Goal: Task Accomplishment & Management: Complete application form

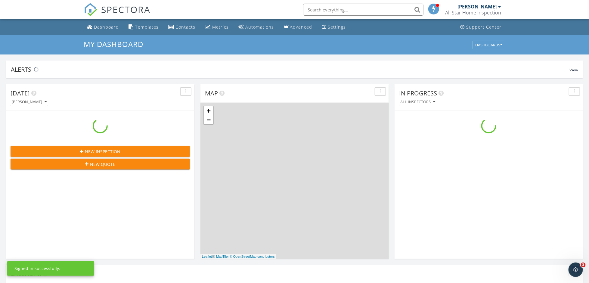
scroll to position [557, 598]
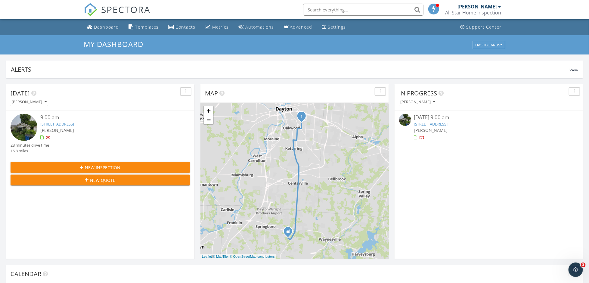
click at [88, 167] on span "New Inspection" at bounding box center [103, 167] width 36 height 6
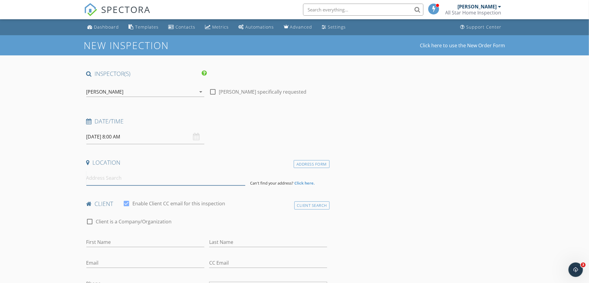
click at [110, 180] on input at bounding box center [165, 178] width 159 height 15
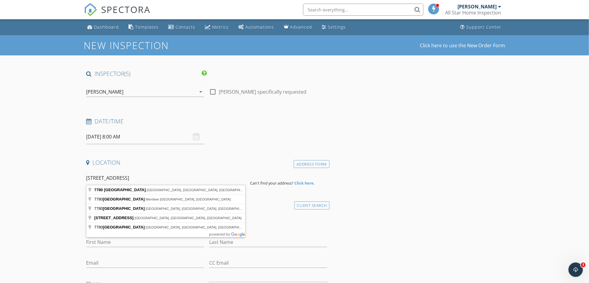
click at [144, 181] on input "7780 beldale ave" at bounding box center [165, 178] width 159 height 15
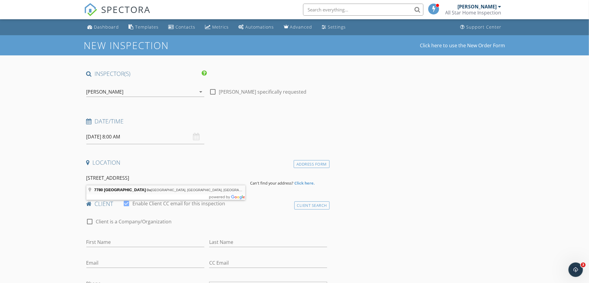
type input "7780 Beldale Drive, Dayton, OH, USA"
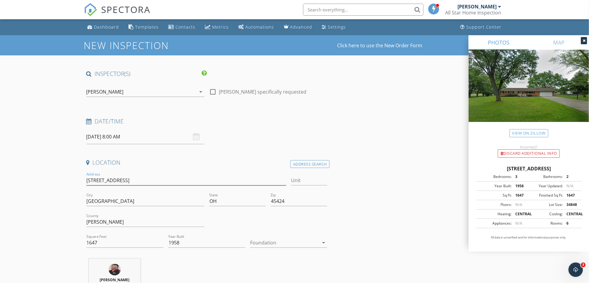
click at [125, 180] on input "7780 Beldale Dr" at bounding box center [186, 180] width 200 height 10
type input "7780 Beldale"
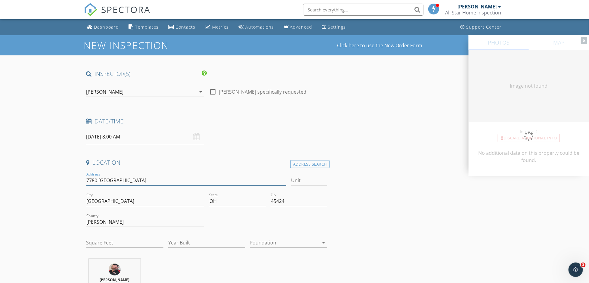
type input "1647"
type input "1958"
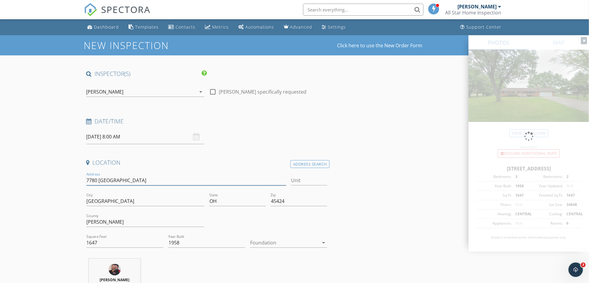
type input "7780 Beldale A"
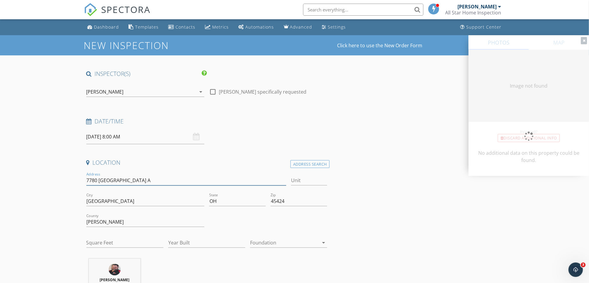
type input "1647"
type input "1958"
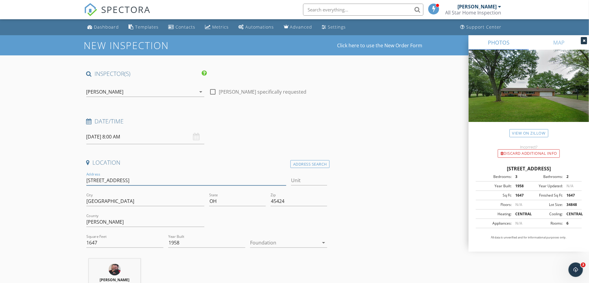
type input "[STREET_ADDRESS]"
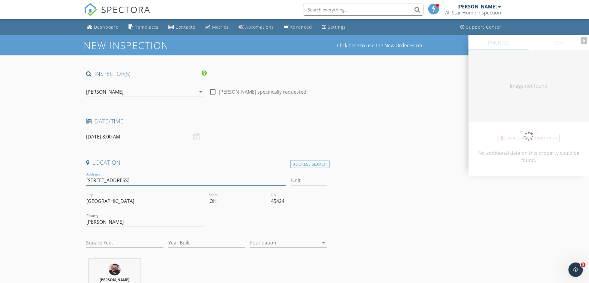
type input "1647"
type input "1958"
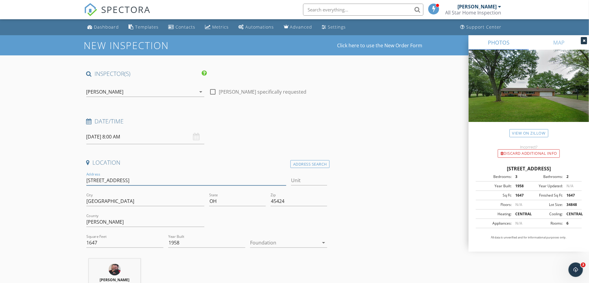
type input "[STREET_ADDRESS]"
click at [113, 135] on input "09/30/2025 8:00 AM" at bounding box center [145, 136] width 118 height 15
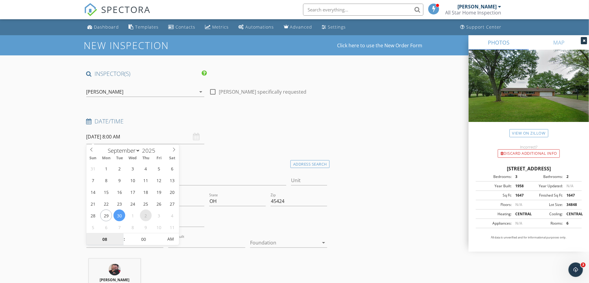
select select "9"
type input "10/02/2025 8:00 AM"
click at [124, 237] on span ":" at bounding box center [124, 239] width 2 height 12
type input "09"
type input "10/02/2025 9:00 AM"
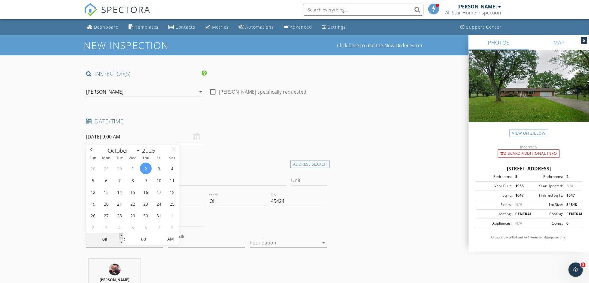
click at [123, 236] on span at bounding box center [121, 236] width 4 height 6
type input "10"
type input "10/02/2025 10:00 AM"
click at [121, 235] on span at bounding box center [121, 236] width 4 height 6
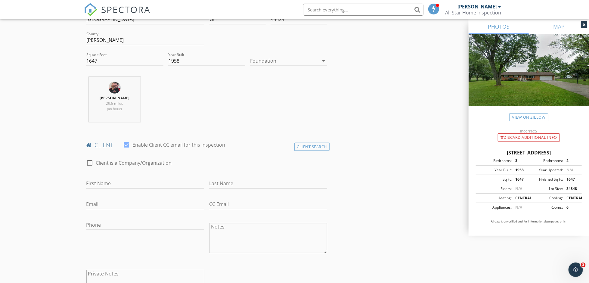
scroll to position [211, 0]
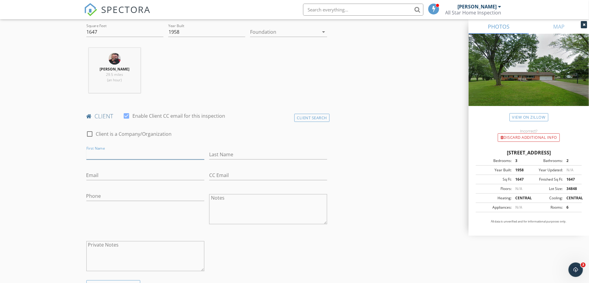
click at [105, 154] on input "First Name" at bounding box center [145, 155] width 118 height 10
type input "[PERSON_NAME]"
type input "Babcock"
click at [100, 173] on input "Email" at bounding box center [145, 175] width 118 height 10
type input "tylerbabcock95@gmail.com"
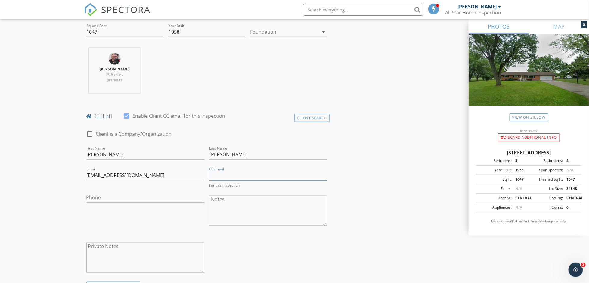
click at [221, 174] on input "CC Email" at bounding box center [268, 175] width 118 height 10
type input "lazylivin@gmail.com"
click at [119, 199] on input "Phone" at bounding box center [145, 198] width 118 height 10
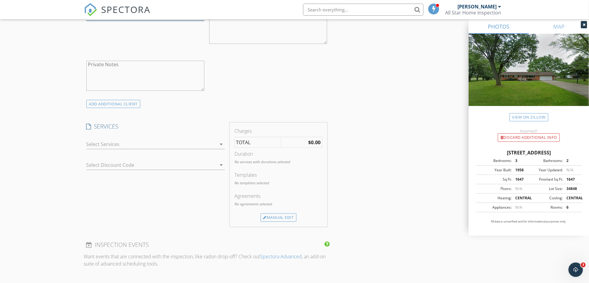
scroll to position [391, 0]
type input "937-751-5409"
click at [108, 142] on div at bounding box center [151, 144] width 130 height 10
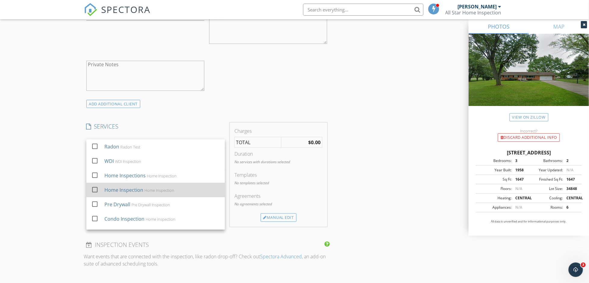
click at [108, 187] on div "Home Inspection" at bounding box center [123, 189] width 39 height 7
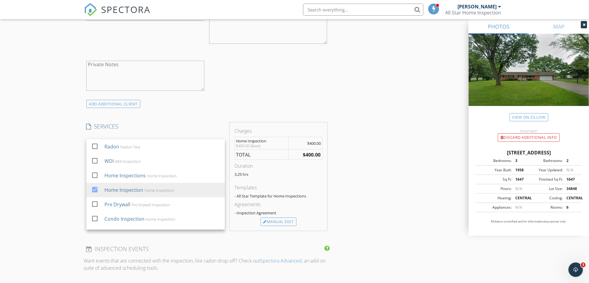
click at [54, 185] on div "New Inspection Click here to use the New Order Form INSPECTOR(S) check_box Robe…" at bounding box center [294, 187] width 589 height 1087
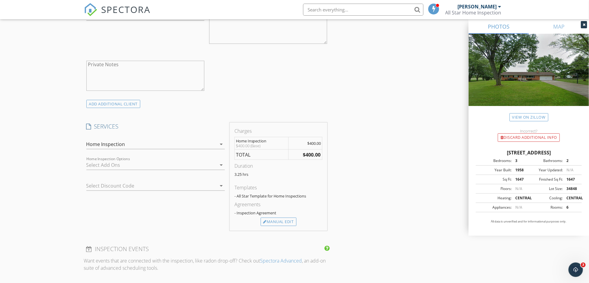
click at [94, 162] on div at bounding box center [151, 165] width 130 height 10
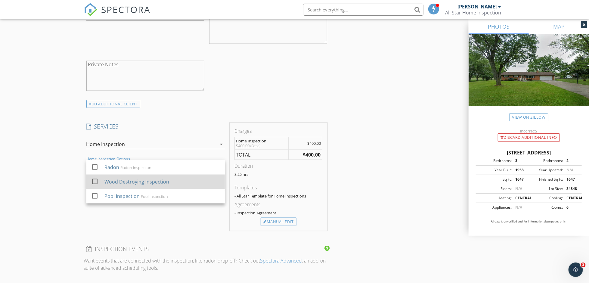
click at [101, 182] on div "check_box_outline_blank" at bounding box center [96, 182] width 11 height 14
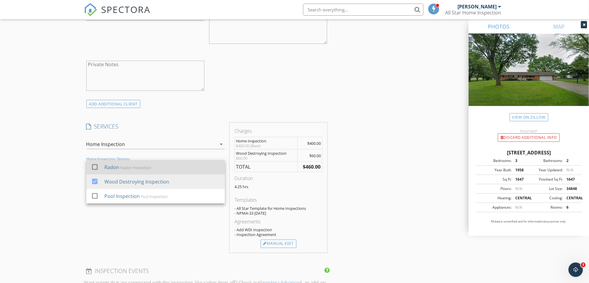
click at [94, 164] on div at bounding box center [95, 167] width 10 height 10
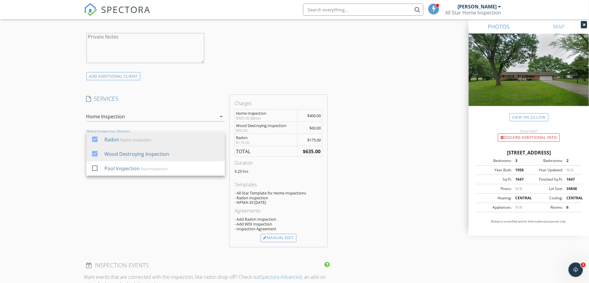
scroll to position [421, 0]
click at [64, 178] on div "New Inspection Click here to use the New Order Form INSPECTOR(S) check_box Robe…" at bounding box center [294, 179] width 589 height 1131
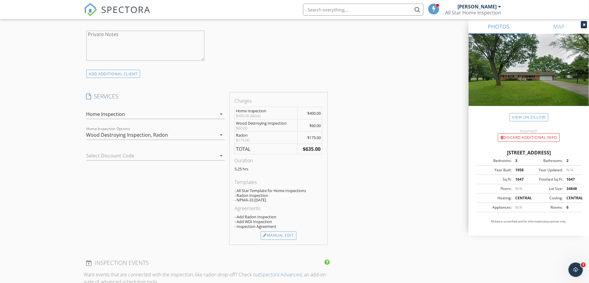
click at [99, 154] on div at bounding box center [147, 156] width 122 height 10
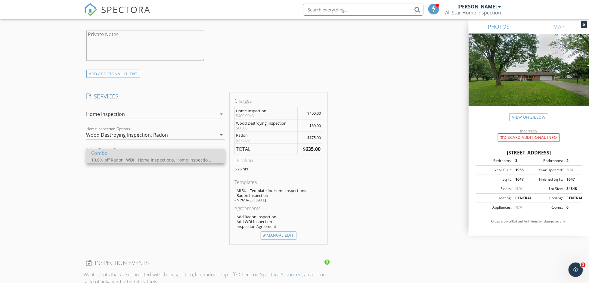
click at [104, 160] on div "10.0% off Radon, WDI , Home Inspections, Home Inspection, Condo Inspection, Rad…" at bounding box center [151, 159] width 120 height 6
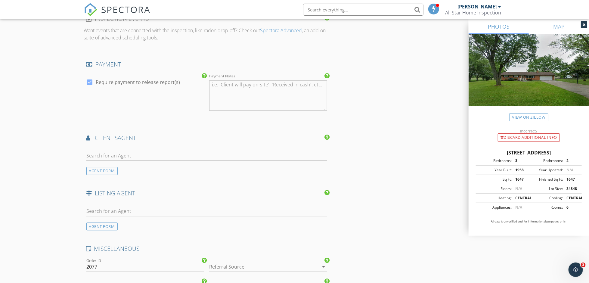
scroll to position [722, 0]
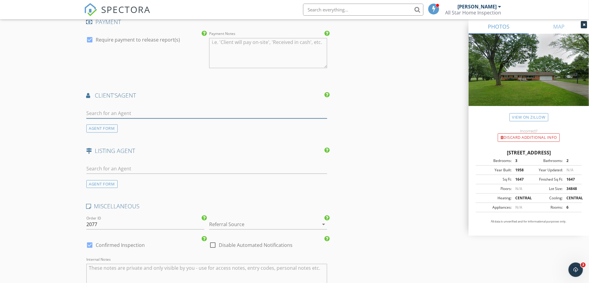
click at [103, 111] on input "text" at bounding box center [206, 113] width 241 height 10
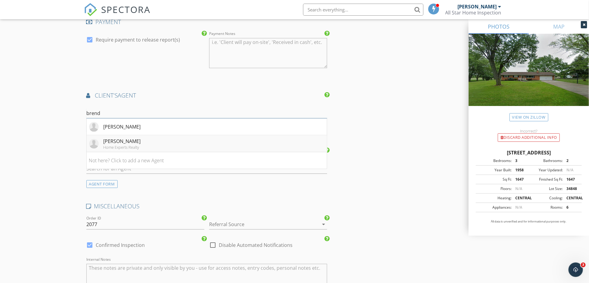
type input "brend"
click at [116, 140] on div "Brenda Wirrig" at bounding box center [122, 141] width 37 height 7
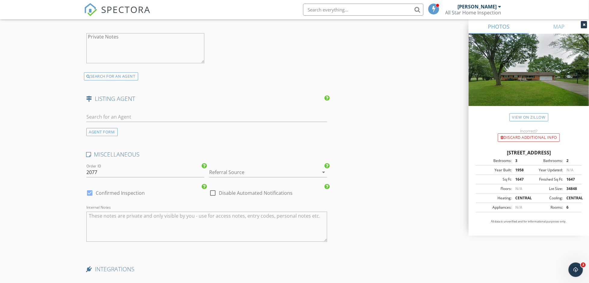
scroll to position [910, 0]
click at [104, 129] on div "AGENT FORM" at bounding box center [101, 133] width 31 height 8
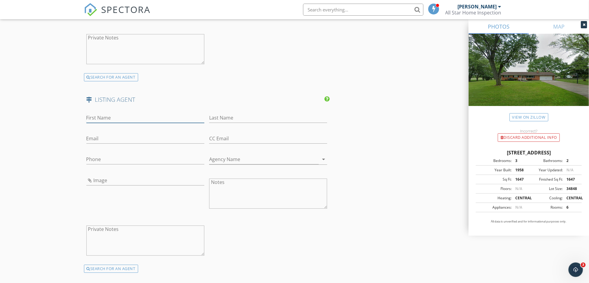
click at [101, 114] on input "First Name" at bounding box center [145, 118] width 118 height 10
type input "Savannah"
type input "bRENNAN"
click at [94, 134] on input "Email" at bounding box center [145, 139] width 118 height 10
type input "S"
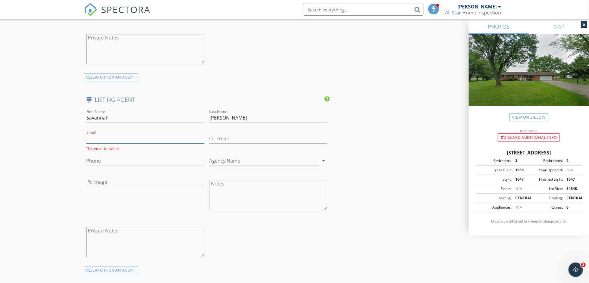
type input "S"
type input "savanbren@gmail.com"
click at [115, 156] on input "Phone" at bounding box center [145, 159] width 118 height 10
type input "937-750-1414"
click at [239, 113] on input "bRENNAN" at bounding box center [268, 118] width 118 height 10
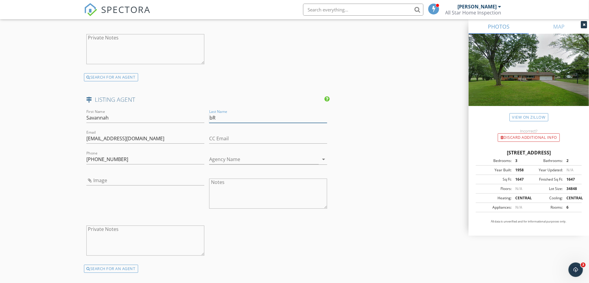
type input "b"
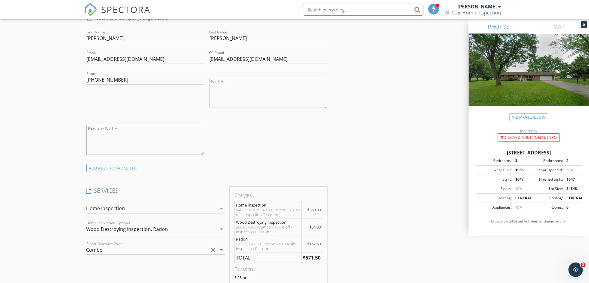
scroll to position [421, 0]
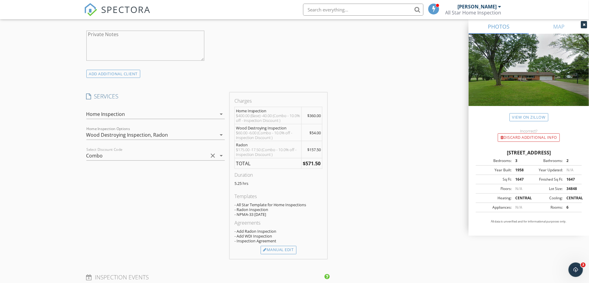
type input "Brennan"
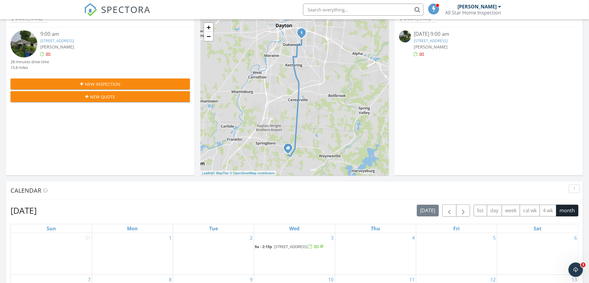
scroll to position [30, 0]
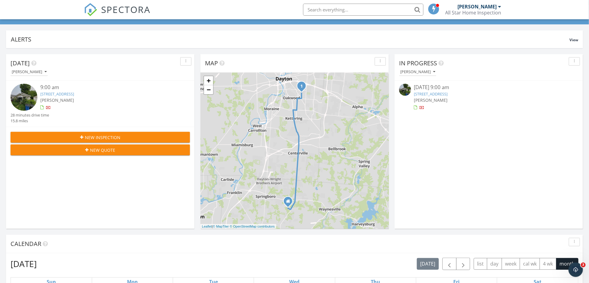
click at [121, 135] on div "New Inspection" at bounding box center [100, 137] width 170 height 6
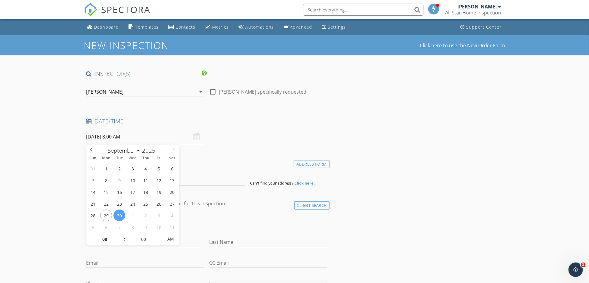
click at [107, 137] on input "09/30/2025 8:00 AM" at bounding box center [145, 136] width 118 height 15
select select "9"
type input "10/02/2025 8:00 AM"
type input "09"
type input "10/02/2025 9:00 AM"
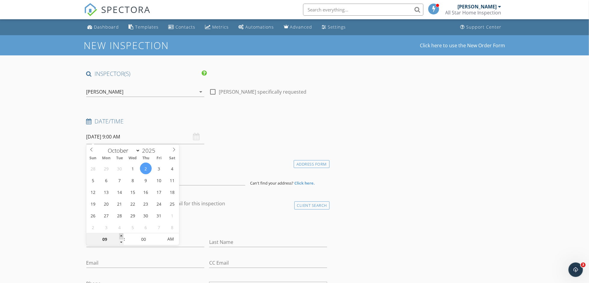
click at [123, 236] on span at bounding box center [121, 236] width 4 height 6
type input "10"
type input "[DATE] 10:00 AM"
click at [122, 236] on span at bounding box center [121, 236] width 4 height 6
click at [166, 136] on input "[DATE] 10:00 AM" at bounding box center [145, 136] width 118 height 15
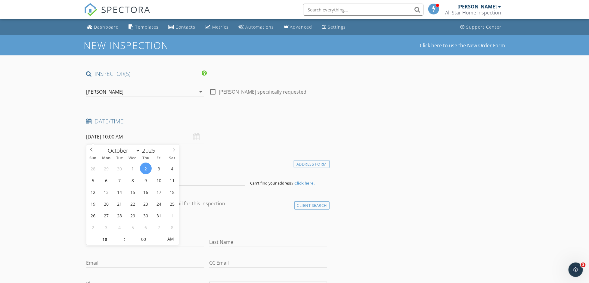
click at [147, 126] on div "Date/Time" at bounding box center [207, 123] width 246 height 12
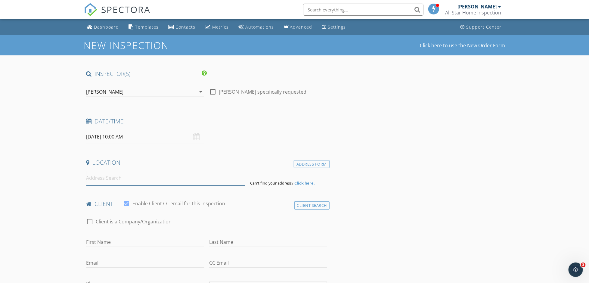
click at [109, 181] on input at bounding box center [165, 178] width 159 height 15
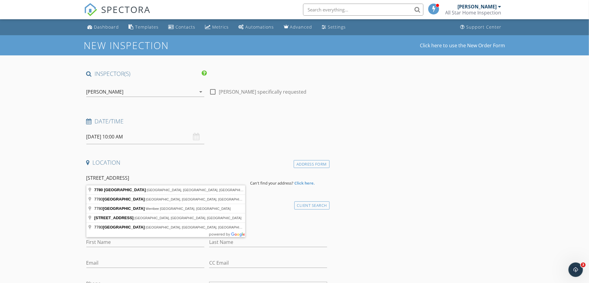
type input "7780 Beldale Drive, Dayton, OH, USA"
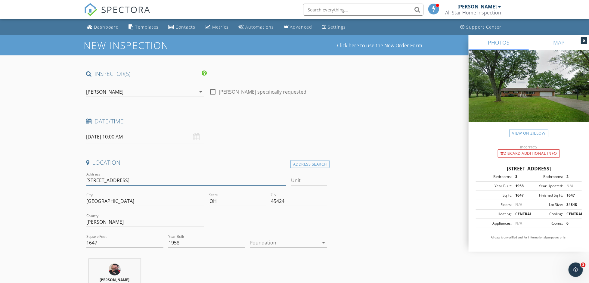
click at [126, 180] on input "7780 Beldale Dr" at bounding box center [186, 180] width 200 height 10
type input "7780 Beldale"
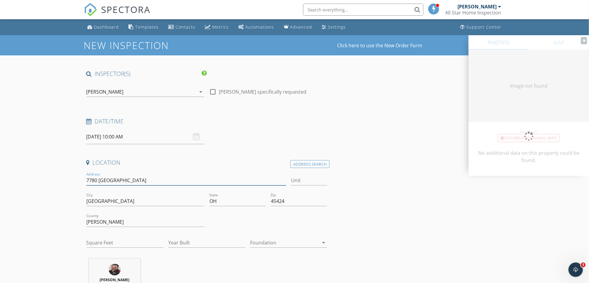
type input "1647"
type input "1958"
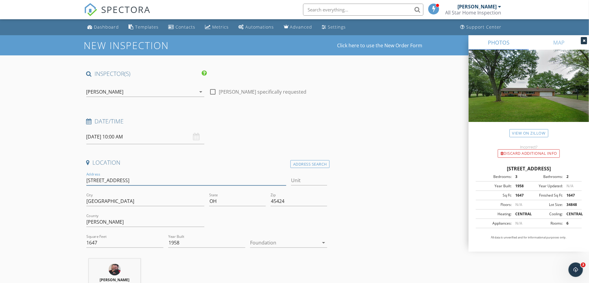
type input "7780 Beldale Ave"
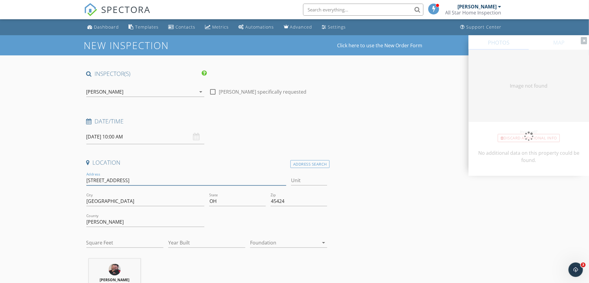
type input "1647"
type input "1958"
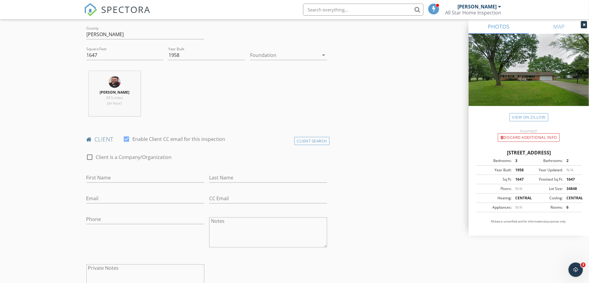
scroll to position [211, 0]
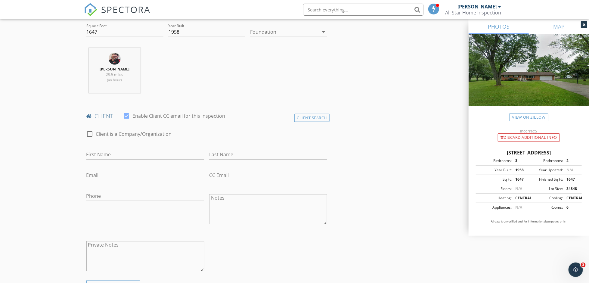
type input "7780 Beldale Ave"
click at [101, 154] on input "First Name" at bounding box center [145, 155] width 118 height 10
type input "t"
type input "Tyler"
type input "b"
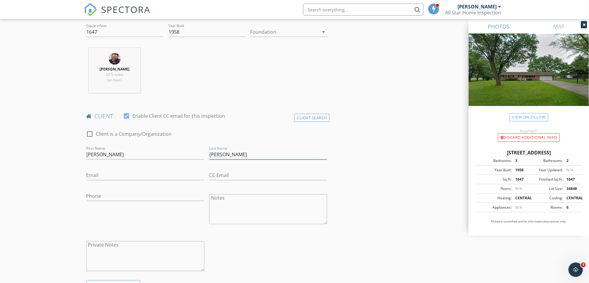
type input "Babcock"
click at [98, 173] on input "Email" at bounding box center [145, 175] width 118 height 10
type input "t"
click at [88, 152] on input "Tyler" at bounding box center [145, 155] width 118 height 10
type input "Tayler"
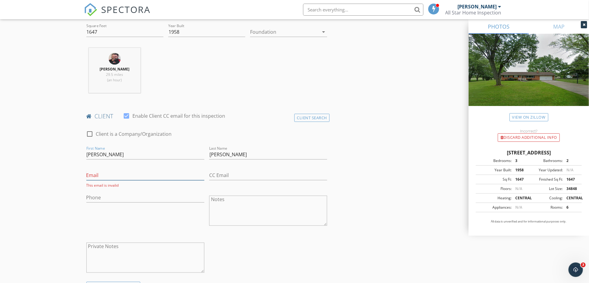
click at [96, 173] on input "Email" at bounding box center [145, 175] width 118 height 10
type input "taylorbabcock95@gmail.com"
click at [224, 174] on input "CC Email" at bounding box center [268, 175] width 118 height 10
type input "lazylivin@gmail.com"
click at [109, 197] on input "Phone" at bounding box center [145, 198] width 118 height 10
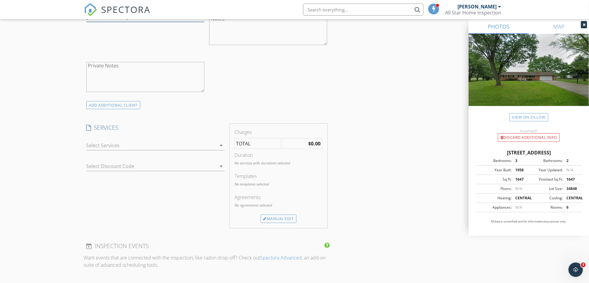
scroll to position [391, 0]
type input "937-751-5409"
click at [100, 144] on div at bounding box center [151, 144] width 130 height 10
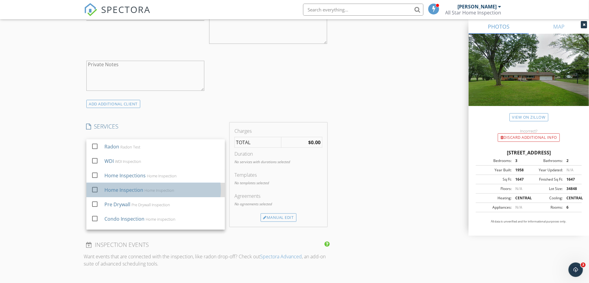
click at [109, 186] on div "Home Inspection" at bounding box center [123, 189] width 39 height 7
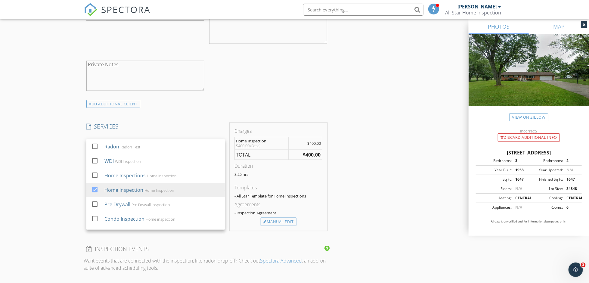
click at [71, 208] on div "New Inspection Click here to use the New Order Form INSPECTOR(S) check_box Robe…" at bounding box center [294, 187] width 589 height 1087
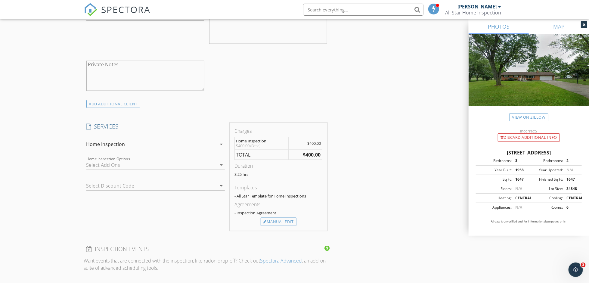
click at [95, 162] on div at bounding box center [151, 165] width 130 height 10
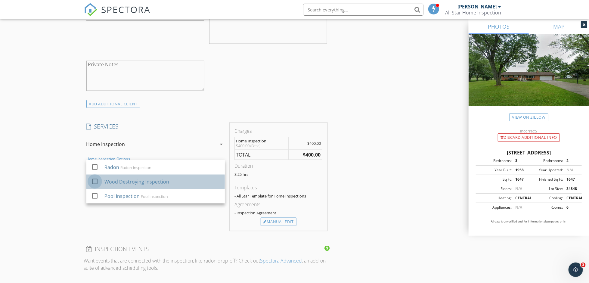
click at [95, 179] on div at bounding box center [95, 181] width 10 height 10
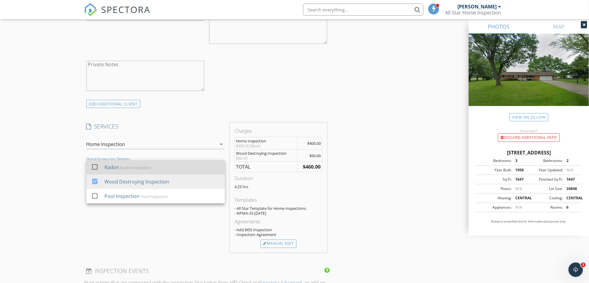
click at [94, 165] on div at bounding box center [95, 167] width 10 height 10
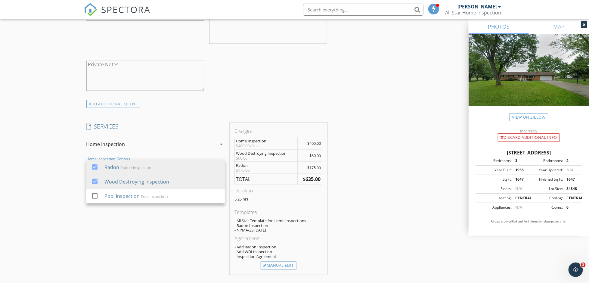
click at [59, 184] on div "New Inspection Click here to use the New Order Form INSPECTOR(S) check_box Robe…" at bounding box center [294, 209] width 589 height 1131
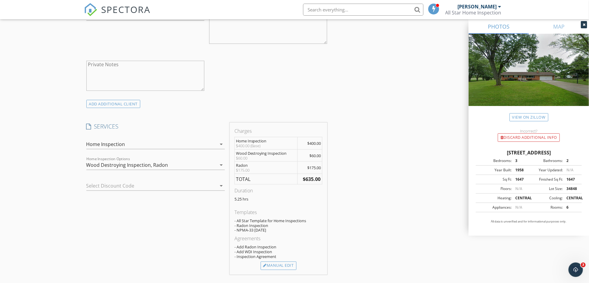
click at [88, 184] on div at bounding box center [147, 186] width 122 height 10
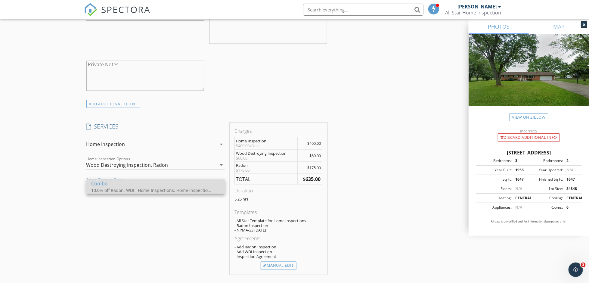
click at [97, 191] on div "10.0% off Radon, WDI , Home Inspections, Home Inspection, Condo Inspection, Rad…" at bounding box center [151, 190] width 120 height 6
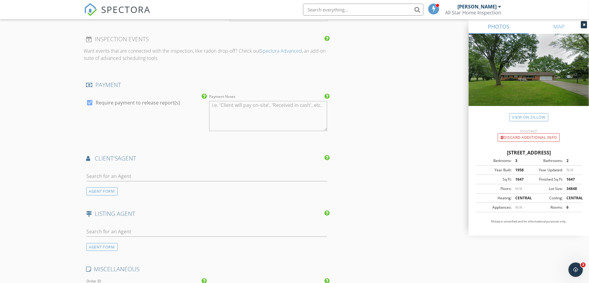
scroll to position [662, 0]
click at [97, 172] on input "text" at bounding box center [206, 174] width 241 height 10
type input "Bren"
click at [110, 199] on div "Brenda Wirrig" at bounding box center [122, 201] width 37 height 7
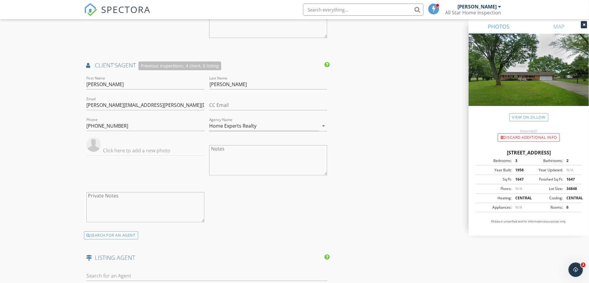
scroll to position [842, 0]
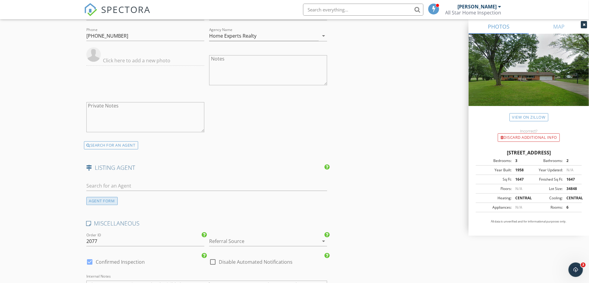
click at [102, 198] on div "AGENT FORM" at bounding box center [101, 201] width 31 height 8
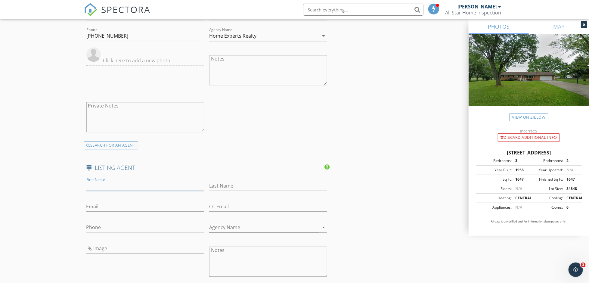
click at [99, 184] on input "First Name" at bounding box center [145, 186] width 118 height 10
type input "Savannah"
type input "Brennan"
click at [102, 203] on input "Email" at bounding box center [145, 207] width 118 height 10
type input "savanbren@gmail.com"
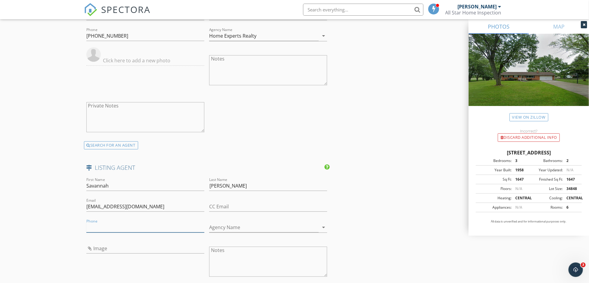
click at [103, 224] on input "Phone" at bounding box center [145, 227] width 118 height 10
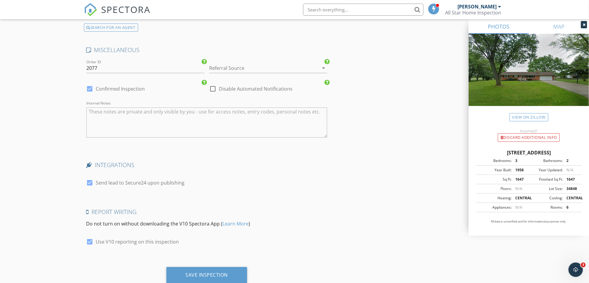
scroll to position [1166, 0]
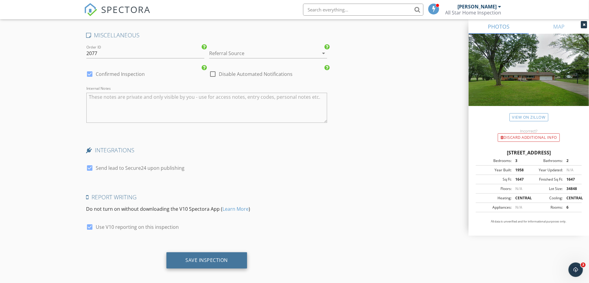
type input "937-750-1414"
click at [199, 257] on div "Save Inspection" at bounding box center [207, 260] width 42 height 6
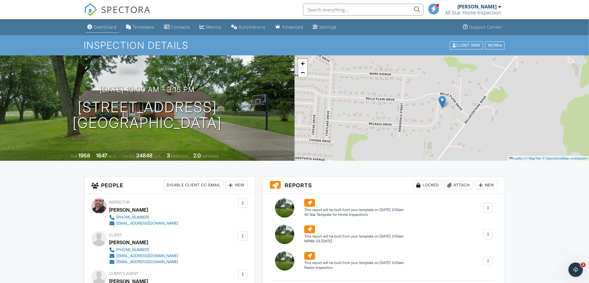
click at [108, 26] on div "Dashboard" at bounding box center [105, 26] width 23 height 5
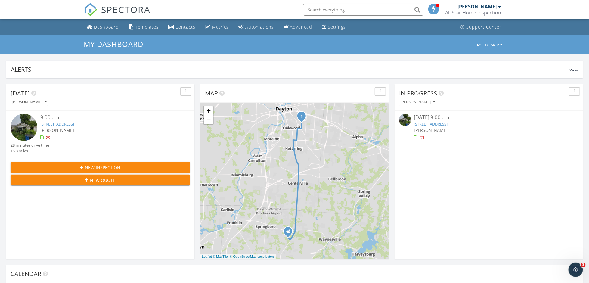
click at [90, 167] on span "New Inspection" at bounding box center [103, 167] width 36 height 6
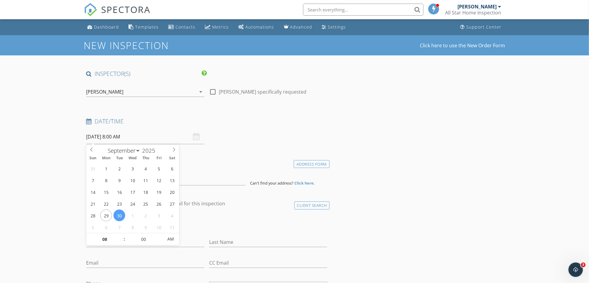
click at [103, 136] on input "[DATE] 8:00 AM" at bounding box center [145, 136] width 118 height 15
select select "9"
type input "[DATE] 8:00 AM"
select select "8"
click at [90, 149] on icon at bounding box center [91, 149] width 4 height 4
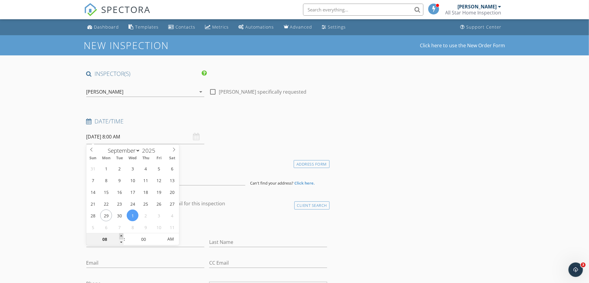
type input "09"
type input "[DATE] 9:00 AM"
click at [122, 236] on span at bounding box center [121, 236] width 4 height 6
type input "10"
type input "[DATE] 10:00 AM"
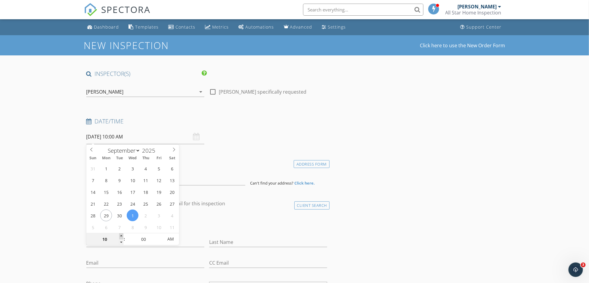
click at [122, 236] on span at bounding box center [121, 236] width 4 height 6
type input "11"
type input "[DATE] 11:00 AM"
click at [122, 236] on span at bounding box center [121, 236] width 4 height 6
type input "10"
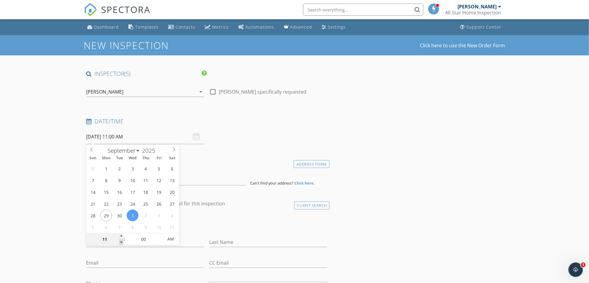
type input "[DATE] 10:00 AM"
click at [122, 241] on span at bounding box center [121, 242] width 4 height 6
click at [203, 143] on input "[DATE] 10:00 AM" at bounding box center [145, 136] width 118 height 15
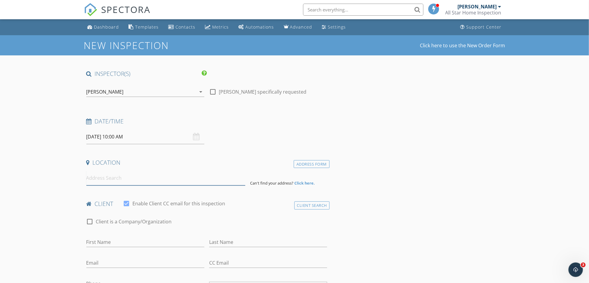
click at [102, 180] on input at bounding box center [165, 178] width 159 height 15
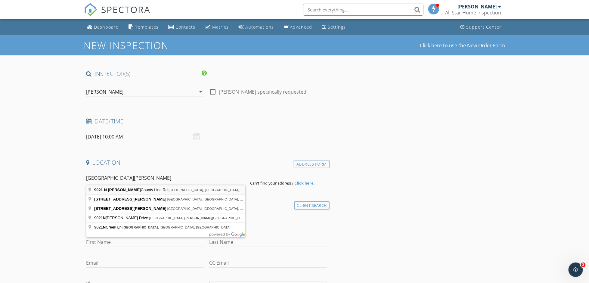
type input "9021 N Montgomery County Line Rd, Englewood, OH, USA"
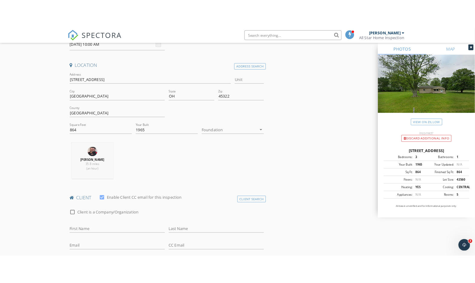
scroll to position [150, 0]
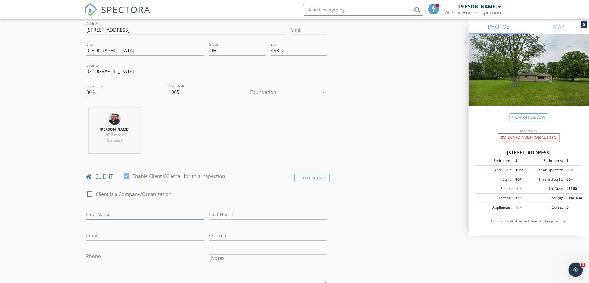
click at [91, 214] on input "First Name" at bounding box center [145, 215] width 118 height 10
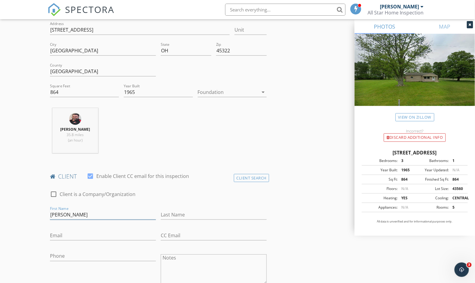
type input "Ruth"
click at [163, 213] on input "Last Name" at bounding box center [214, 215] width 106 height 10
type input "Vandengurgh"
click at [82, 236] on input "Email" at bounding box center [103, 236] width 106 height 10
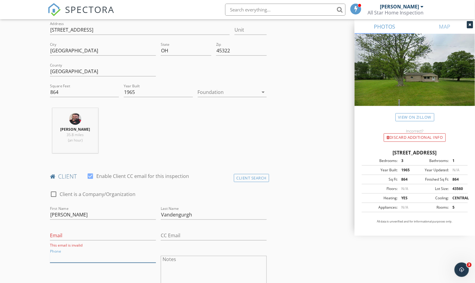
click at [71, 258] on input "Phone" at bounding box center [103, 258] width 106 height 10
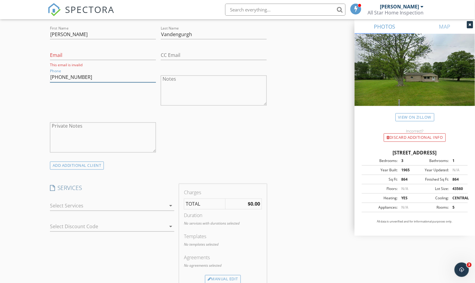
scroll to position [331, 0]
type input "937-602-2615"
click at [70, 205] on div at bounding box center [108, 206] width 116 height 10
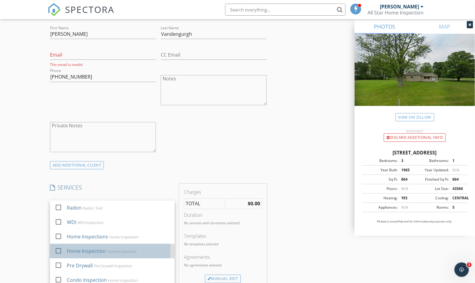
click at [76, 249] on div "Home Inspection" at bounding box center [86, 251] width 39 height 7
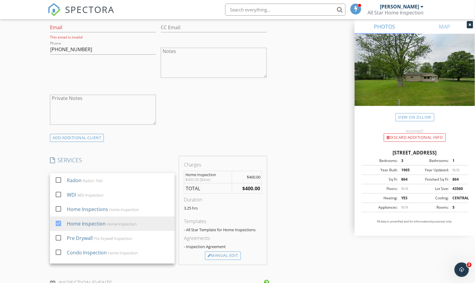
scroll to position [361, 0]
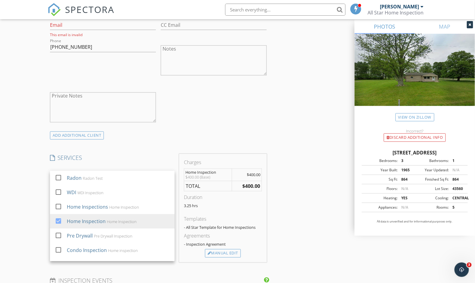
click at [31, 225] on div "New Inspection Click here to use the New Order Form INSPECTOR(S) check_box Robe…" at bounding box center [237, 218] width 475 height 1088
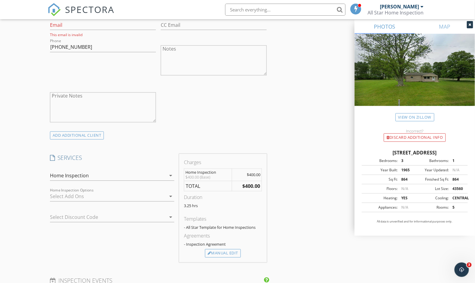
click at [70, 192] on div at bounding box center [108, 197] width 116 height 10
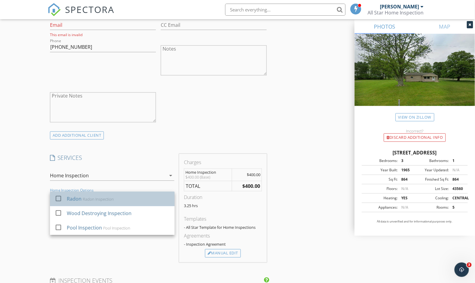
click at [75, 197] on div "Radon" at bounding box center [74, 198] width 15 height 7
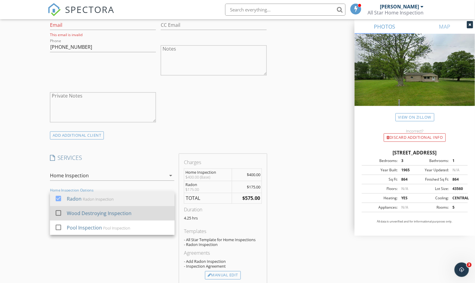
click at [74, 212] on div "Wood Destroying Inspection" at bounding box center [99, 213] width 65 height 7
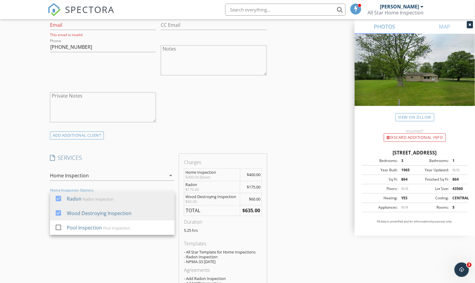
click at [303, 147] on div "INSPECTOR(S) check_box Robert Pieper PRIMARY Robert Pieper arrow_drop_down chec…" at bounding box center [238, 250] width 380 height 1083
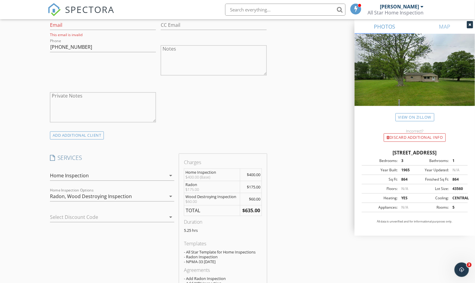
click at [78, 218] on div at bounding box center [104, 217] width 108 height 10
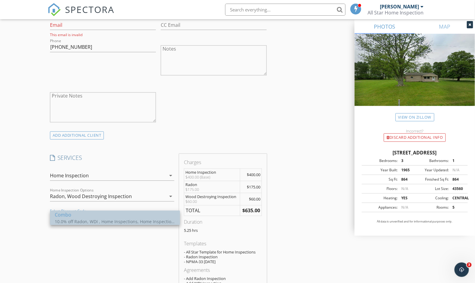
click at [64, 219] on div "10.0% off Radon, WDI , Home Inspections, Home Inspection, Condo Inspection, Rad…" at bounding box center [115, 221] width 120 height 6
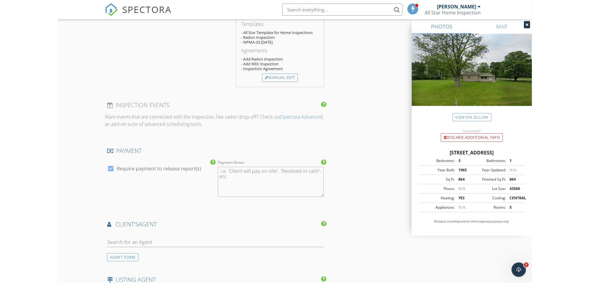
scroll to position [632, 0]
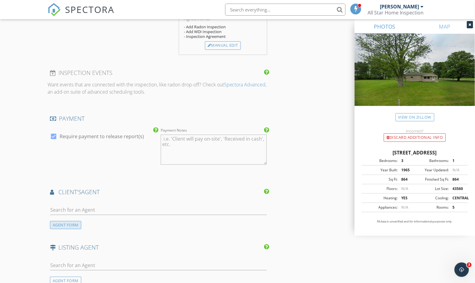
click at [72, 225] on div "AGENT FORM" at bounding box center [65, 225] width 31 height 8
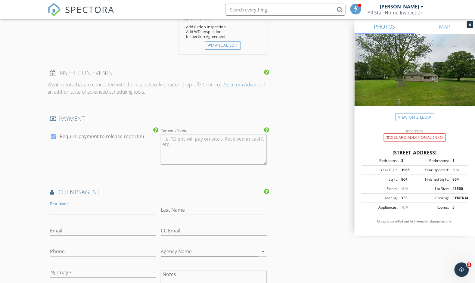
click at [68, 212] on input "First Name" at bounding box center [103, 210] width 106 height 10
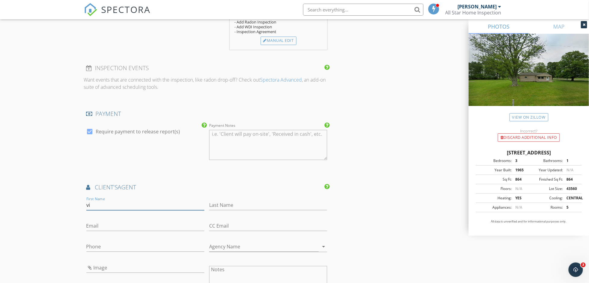
type input "v"
type input "Victoria"
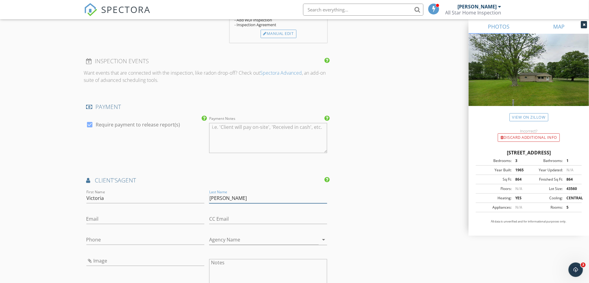
scroll to position [722, 0]
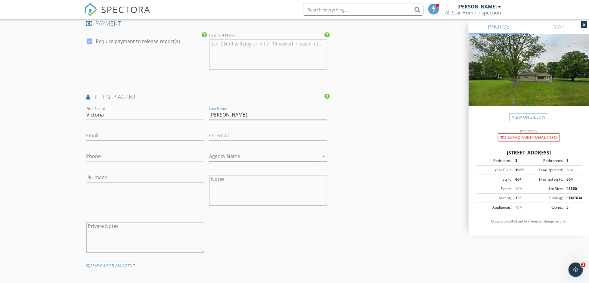
type input "Linkmeyer"
click at [112, 134] on input "Email" at bounding box center [145, 136] width 118 height 10
type input "victoriarealtor04@yahoo.com"
click at [93, 156] on input "Phone" at bounding box center [145, 156] width 118 height 10
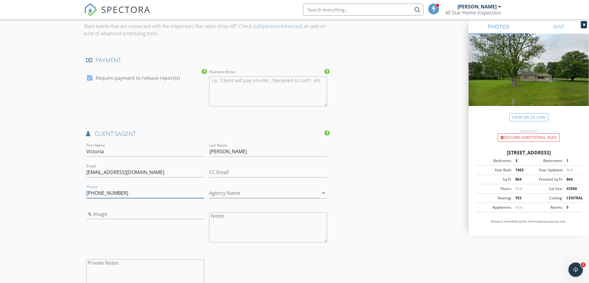
scroll to position [662, 0]
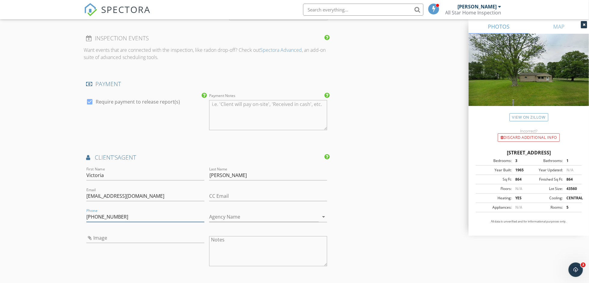
type input "937-638-8788"
drag, startPoint x: 109, startPoint y: 171, endPoint x: 83, endPoint y: 173, distance: 25.6
click at [83, 173] on div "New Inspection Click here to use the New Order Form INSPECTOR(S) check_box Robe…" at bounding box center [294, 14] width 589 height 1283
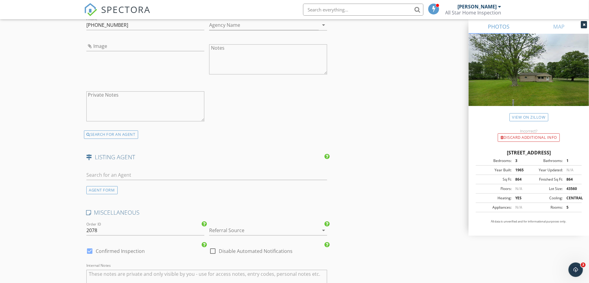
scroll to position [873, 0]
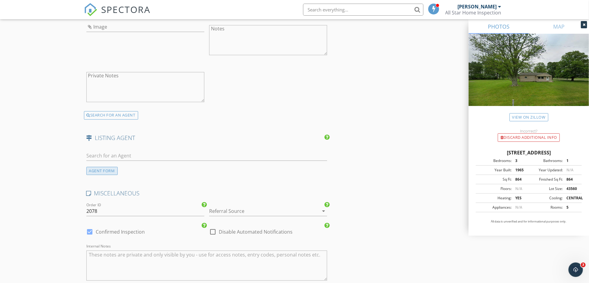
click at [100, 170] on div "AGENT FORM" at bounding box center [101, 171] width 31 height 8
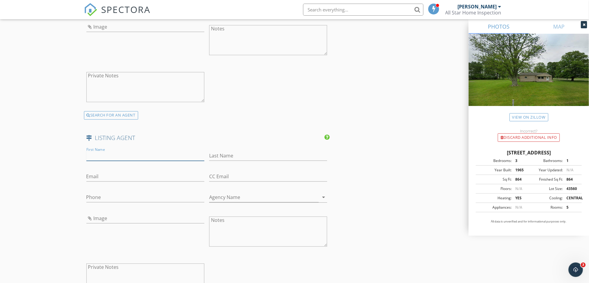
paste input "Victoria"
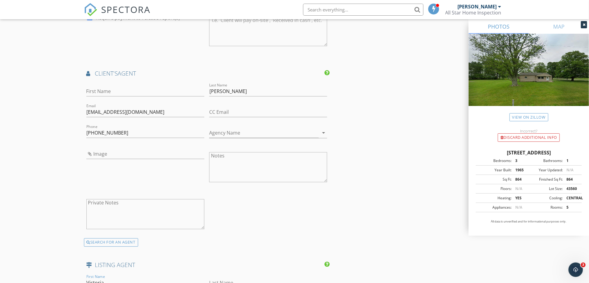
scroll to position [692, 0]
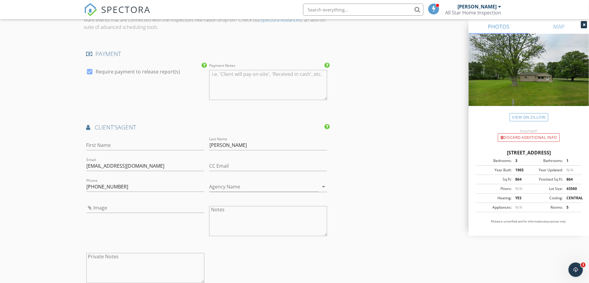
type input "Victoria"
drag, startPoint x: 240, startPoint y: 142, endPoint x: 207, endPoint y: 141, distance: 32.2
click at [207, 141] on div "Last Name Linkmeyer" at bounding box center [268, 145] width 123 height 21
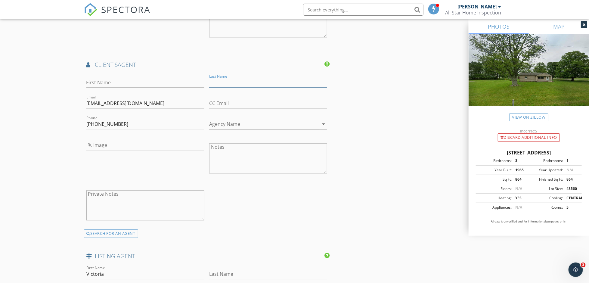
scroll to position [812, 0]
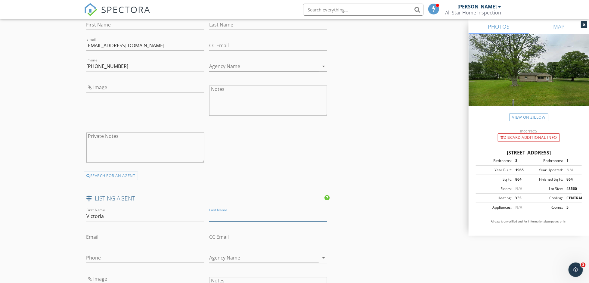
click at [232, 212] on input "Last Name" at bounding box center [268, 216] width 118 height 10
paste input "Linkmeyer"
type input "Linkmeyer"
drag, startPoint x: 150, startPoint y: 42, endPoint x: 84, endPoint y: 43, distance: 65.6
click at [84, 43] on div "Email victoriarealtor04@yahoo.com" at bounding box center [145, 46] width 123 height 21
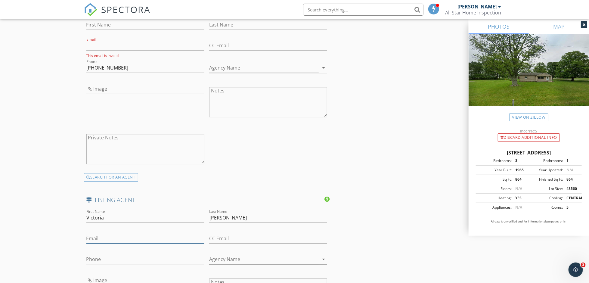
click at [102, 236] on input "Email" at bounding box center [145, 239] width 118 height 10
paste input "victoriarealtor04@yahoo.com"
type input "victoriarealtor04@yahoo.com"
drag, startPoint x: 118, startPoint y: 67, endPoint x: 82, endPoint y: 70, distance: 35.7
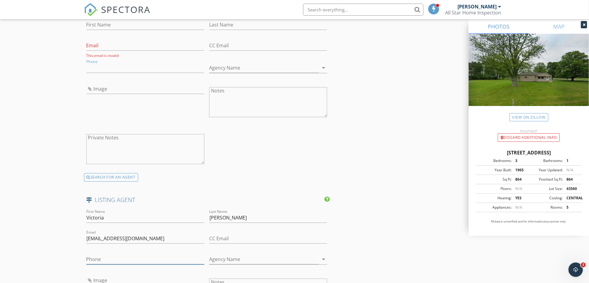
click at [106, 259] on input "Phone" at bounding box center [145, 259] width 118 height 10
paste input "937-638-8788"
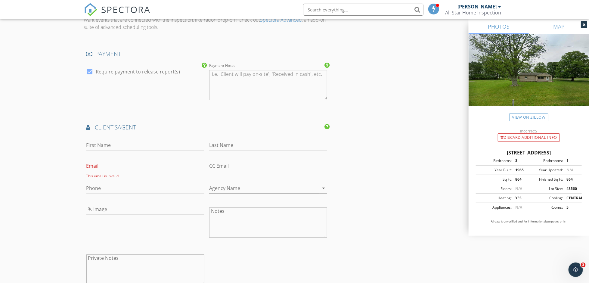
type input "937-638-8788"
click at [100, 140] on input "First Name" at bounding box center [145, 145] width 118 height 10
click at [46, 194] on div "New Inspection Click here to use the New Order Form INSPECTOR(S) check_box Robe…" at bounding box center [294, 53] width 589 height 1420
click at [105, 165] on input "Email" at bounding box center [145, 166] width 118 height 10
click at [97, 123] on span "client's" at bounding box center [106, 127] width 23 height 8
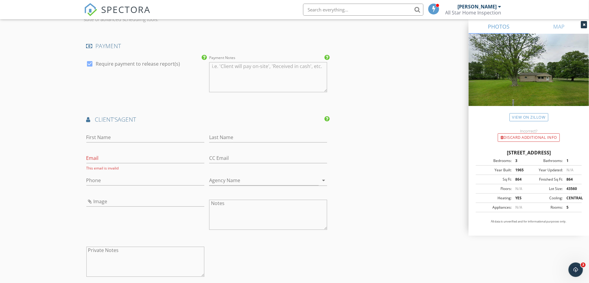
scroll to position [662, 0]
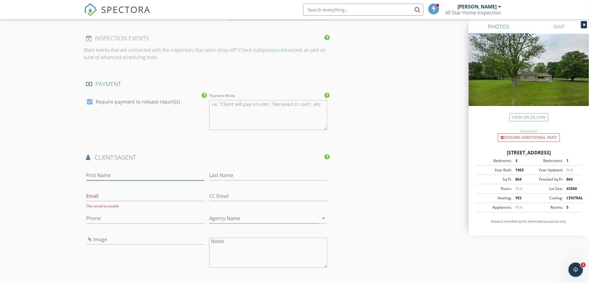
click at [93, 173] on input "First Name" at bounding box center [145, 175] width 118 height 10
type input "t"
click at [325, 216] on icon "arrow_drop_down" at bounding box center [323, 218] width 7 height 7
click at [323, 215] on icon "arrow_drop_down" at bounding box center [323, 218] width 7 height 7
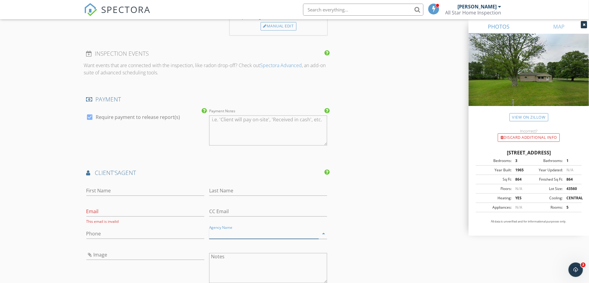
scroll to position [632, 0]
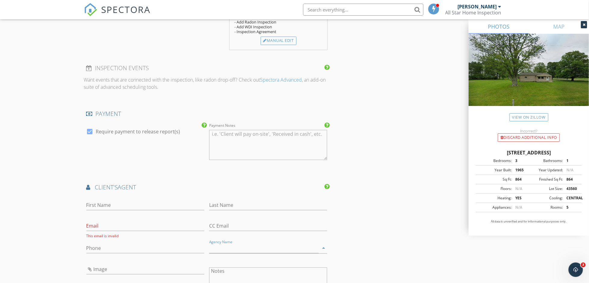
click at [105, 185] on span "client's" at bounding box center [106, 187] width 23 height 8
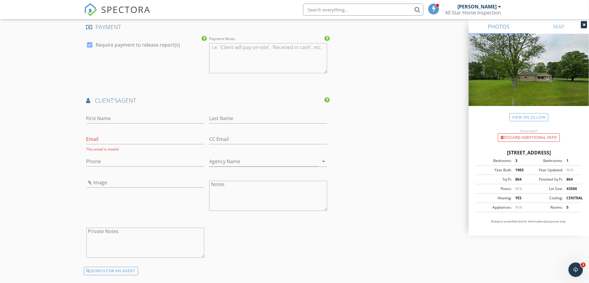
scroll to position [782, 0]
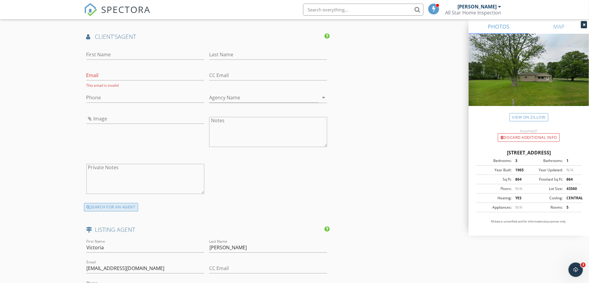
click at [108, 204] on div "SEARCH FOR AN AGENT" at bounding box center [111, 207] width 54 height 8
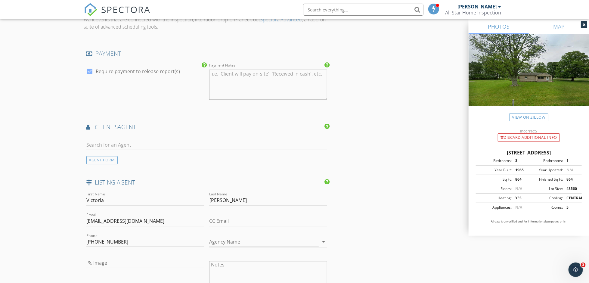
scroll to position [692, 0]
click at [99, 142] on input "text" at bounding box center [206, 145] width 241 height 10
type input "t"
type input "Tyler"
click at [118, 160] on div "Keller Williams" at bounding box center [122, 162] width 37 height 5
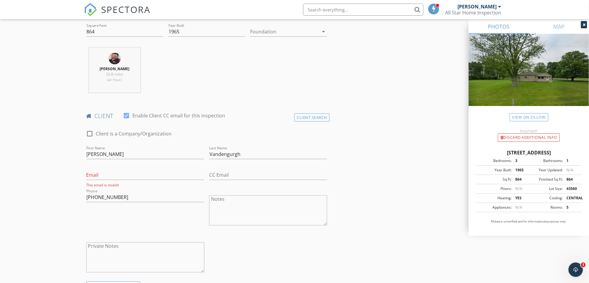
scroll to position [211, 0]
click at [103, 175] on input "Email" at bounding box center [145, 175] width 118 height 10
click at [98, 176] on input "Email" at bounding box center [145, 175] width 118 height 10
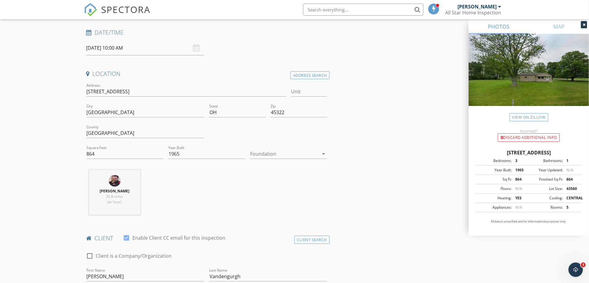
scroll to position [30, 0]
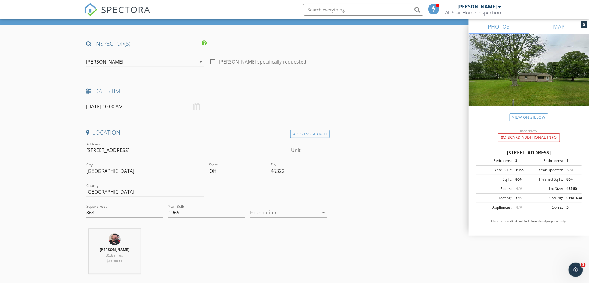
type input "ccsotp0615@gmail.com"
click at [108, 106] on input "10/01/2025 10:00 AM" at bounding box center [145, 106] width 118 height 15
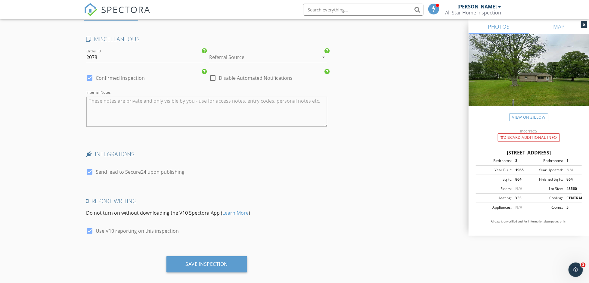
scroll to position [1166, 0]
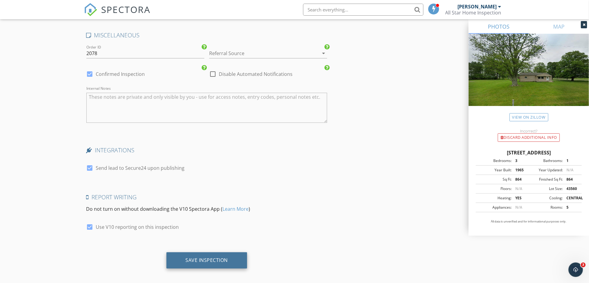
click at [193, 257] on div "Save Inspection" at bounding box center [207, 260] width 42 height 6
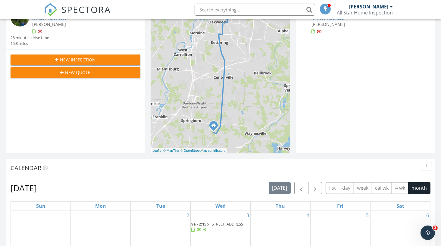
scroll to position [51, 0]
